Goal: Contribute content: Add original content to the website for others to see

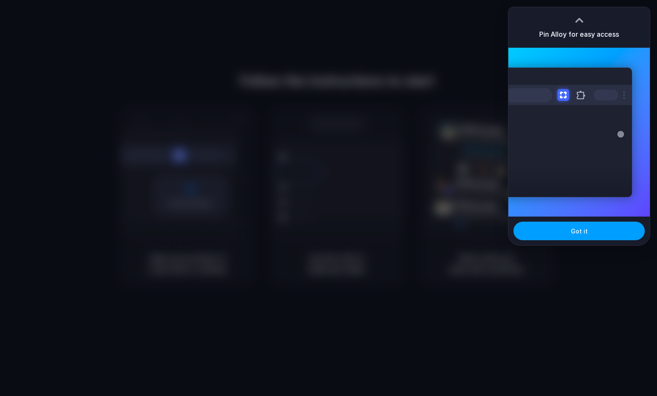
click at [578, 237] on button "Got it" at bounding box center [579, 231] width 131 height 19
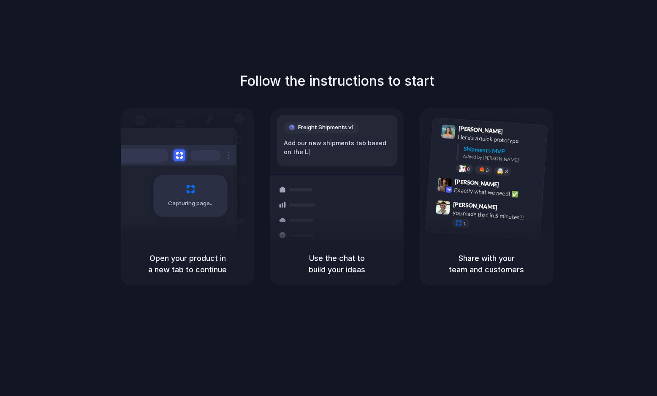
click at [418, 48] on div "Follow the instructions to start Capturing page Open your product in a new tab …" at bounding box center [337, 206] width 674 height 413
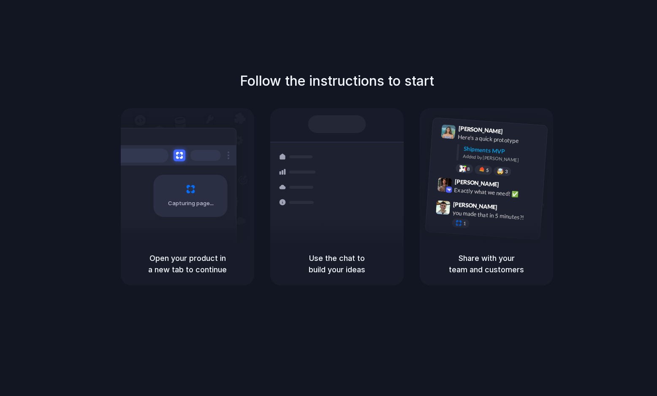
click at [330, 210] on div "Container from Shanghai 40ft • ETA Dec 28 • In transit Express delivery to NYC …" at bounding box center [368, 201] width 90 height 118
drag, startPoint x: 301, startPoint y: 152, endPoint x: 352, endPoint y: 229, distance: 92.1
click at [353, 228] on div "Shipments Container from Shanghai 40ft • ETA Dec 28 • In transit Express delive…" at bounding box center [337, 201] width 152 height 119
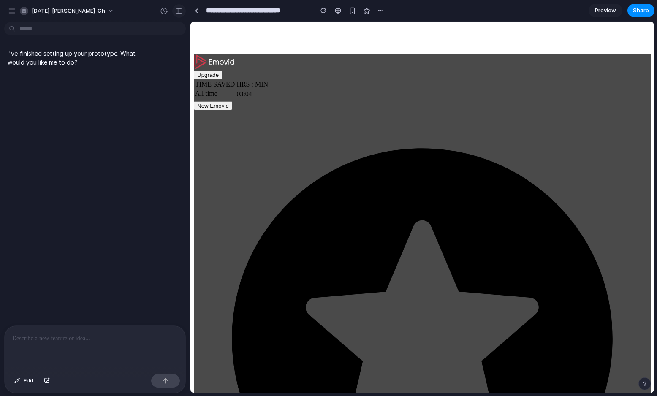
click at [176, 13] on div "button" at bounding box center [179, 11] width 8 height 6
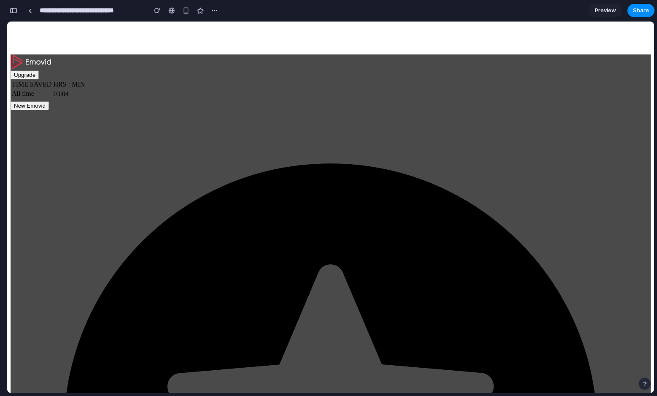
click at [605, 13] on span "Preview" at bounding box center [605, 10] width 21 height 8
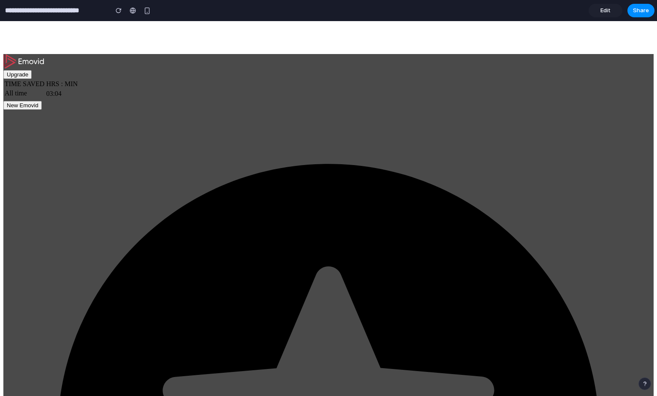
click at [606, 14] on span "Edit" at bounding box center [606, 10] width 10 height 8
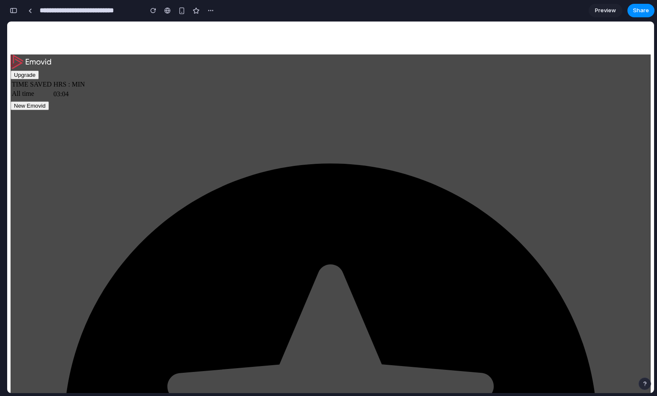
click at [17, 8] on button "button" at bounding box center [14, 11] width 14 height 14
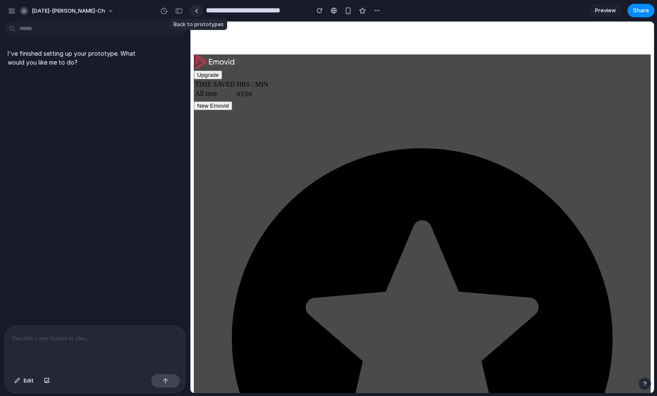
click at [199, 10] on link at bounding box center [196, 10] width 13 height 13
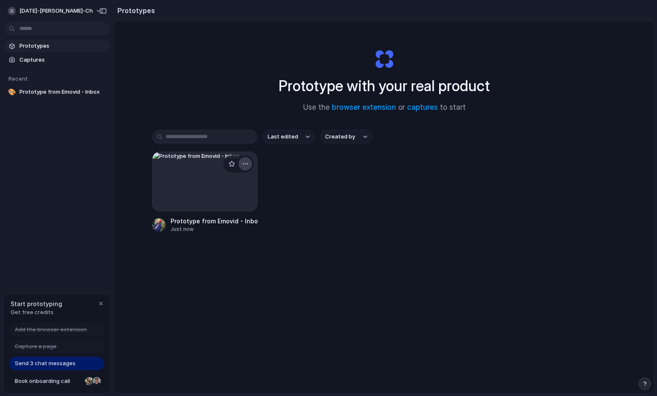
click at [244, 161] on div "button" at bounding box center [245, 164] width 7 height 7
click at [219, 222] on li "Delete" at bounding box center [220, 224] width 60 height 14
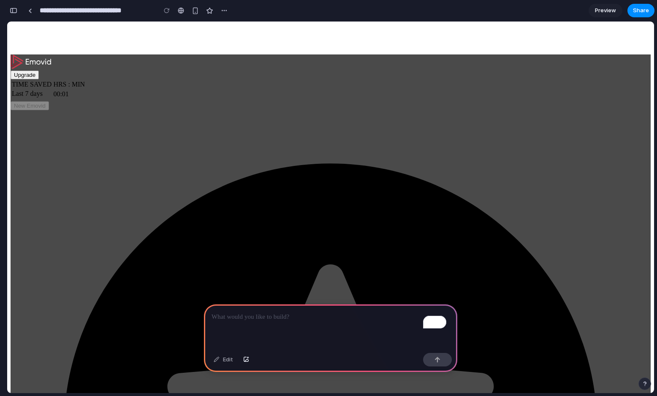
click at [287, 325] on div "To enrich screen reader interactions, please activate Accessibility in Grammarl…" at bounding box center [330, 327] width 253 height 45
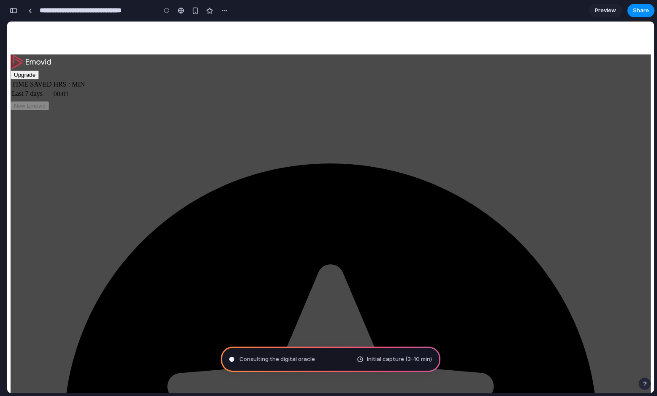
type input "**********"
